Goal: Use online tool/utility: Utilize a website feature to perform a specific function

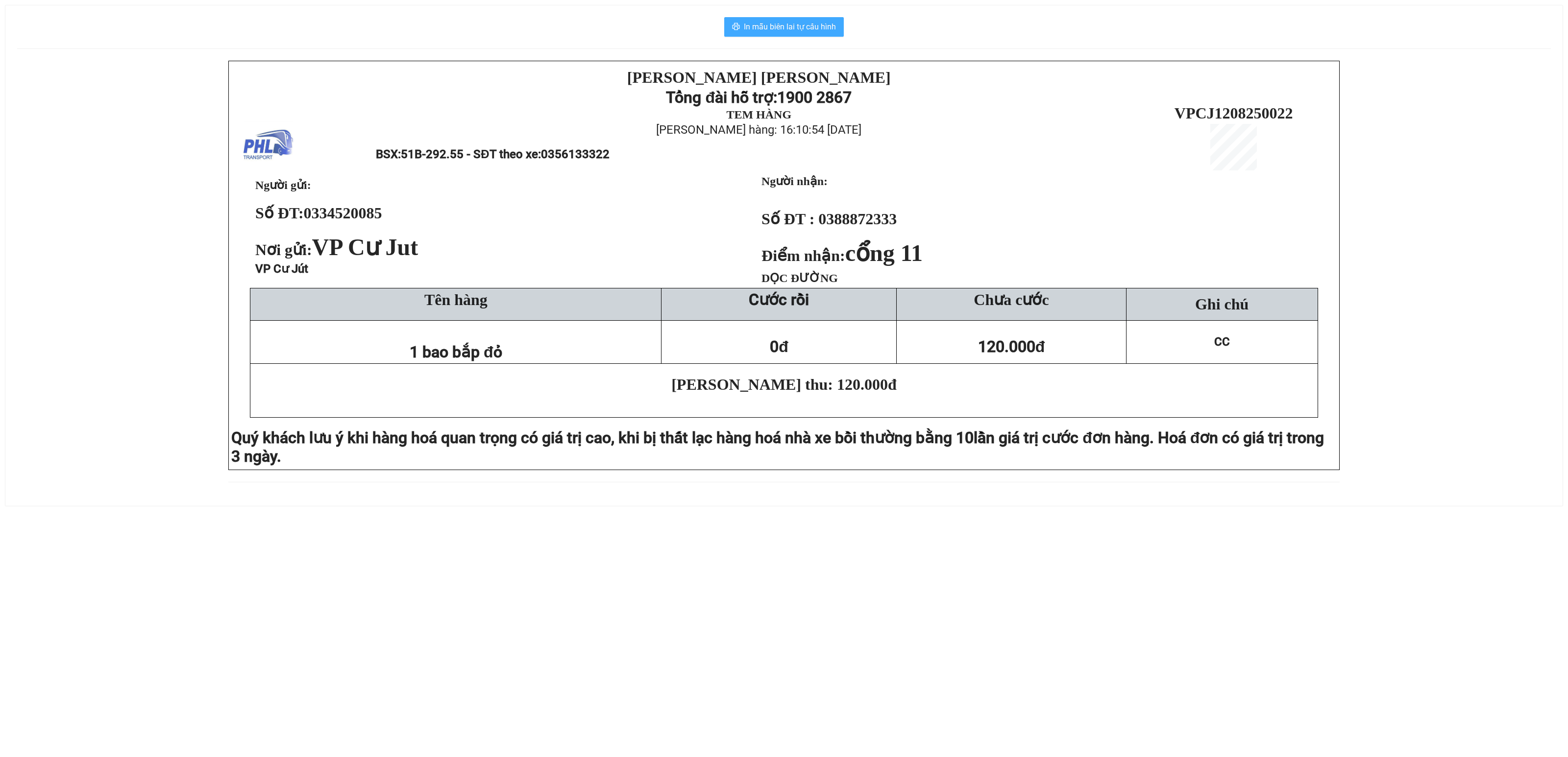
click at [763, 31] on span "In mẫu biên lai tự cấu hình" at bounding box center [790, 26] width 92 height 12
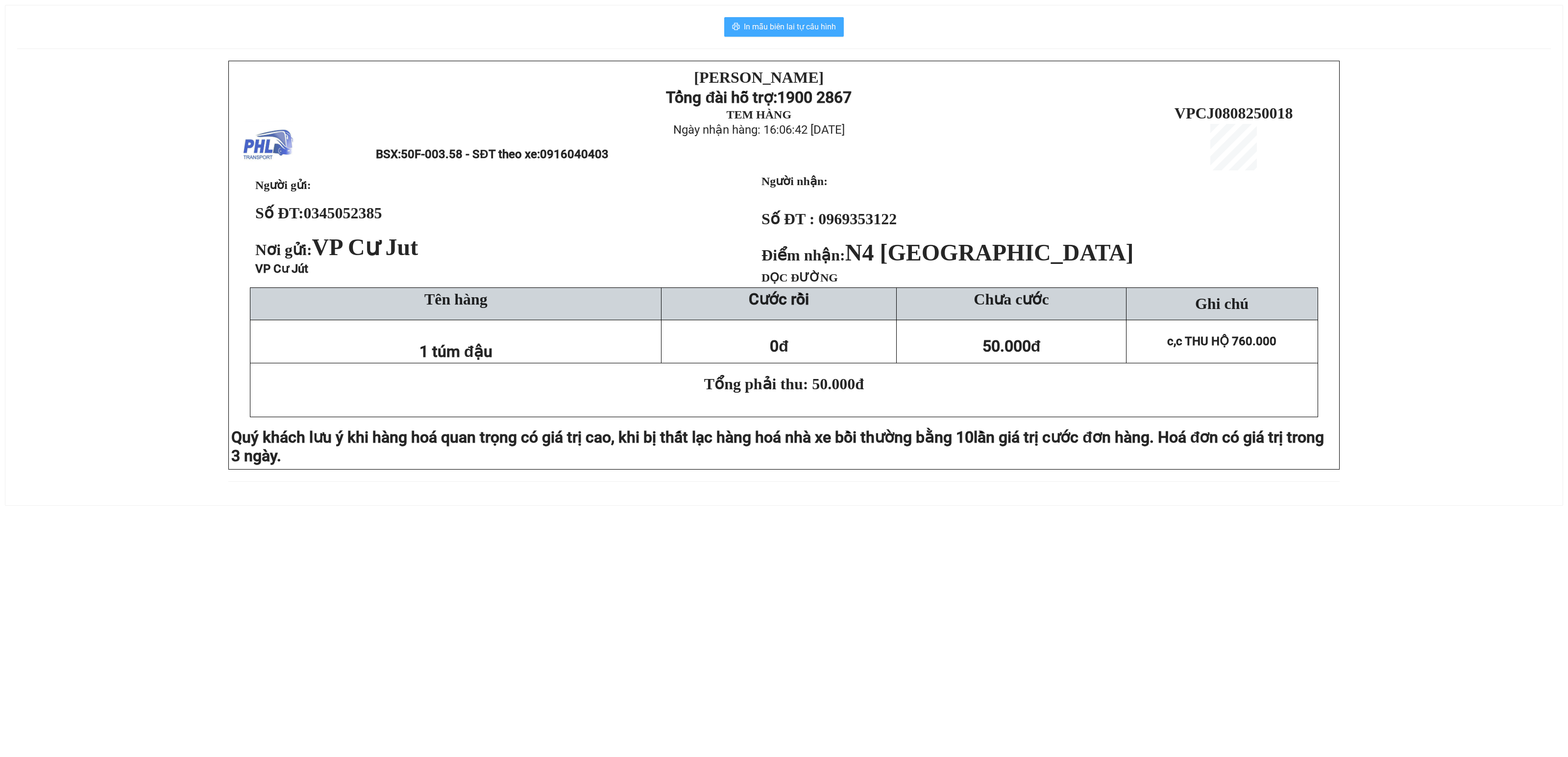
click at [769, 31] on span "In mẫu biên lai tự cấu hình" at bounding box center [790, 26] width 92 height 12
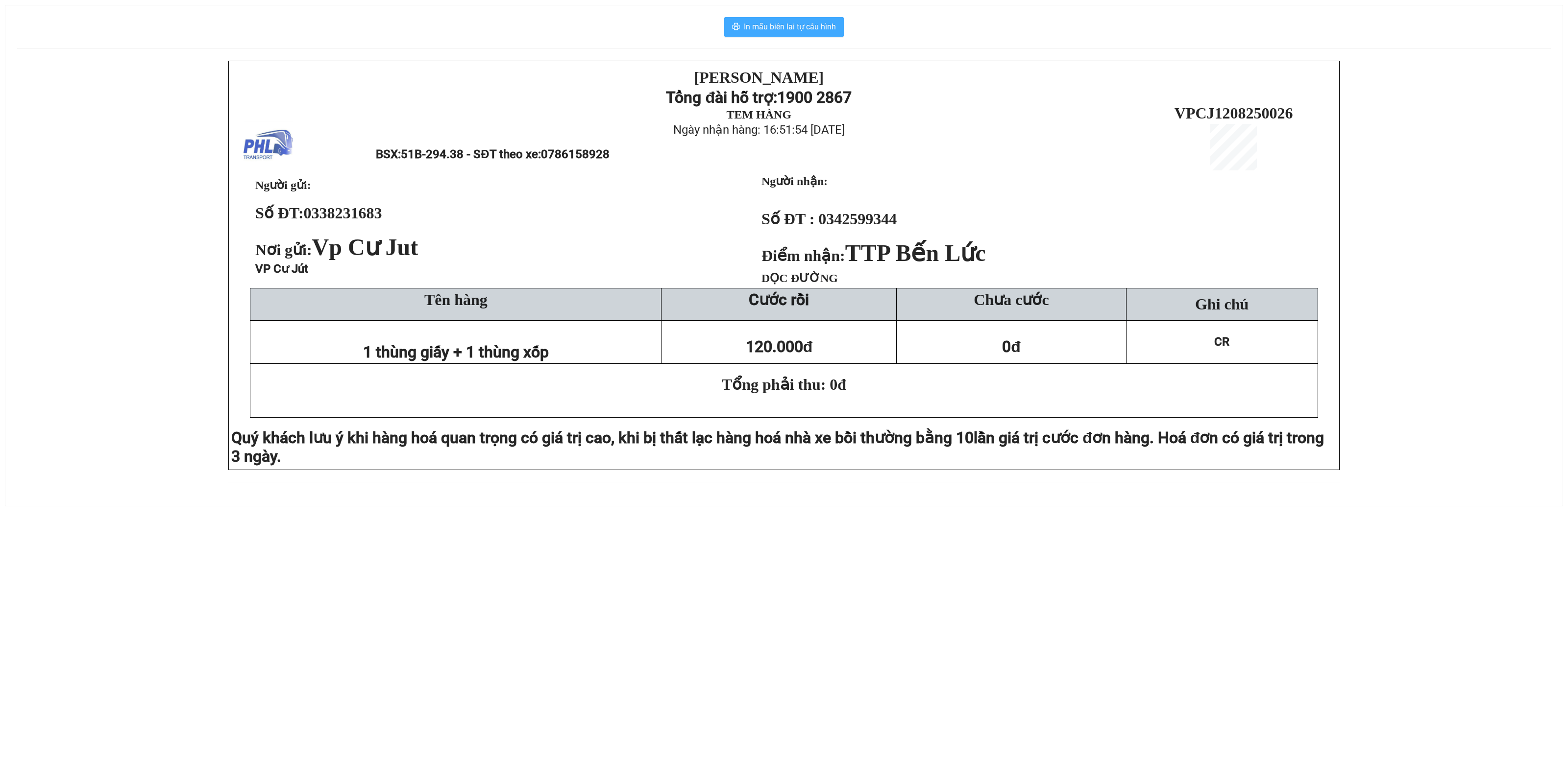
click at [757, 22] on span "In mẫu biên lai tự cấu hình" at bounding box center [790, 26] width 92 height 12
click at [792, 25] on span "In mẫu biên lai tự cấu hình" at bounding box center [790, 26] width 92 height 12
click at [795, 31] on span "In mẫu biên lai tự cấu hình" at bounding box center [790, 26] width 92 height 12
